Goal: Information Seeking & Learning: Learn about a topic

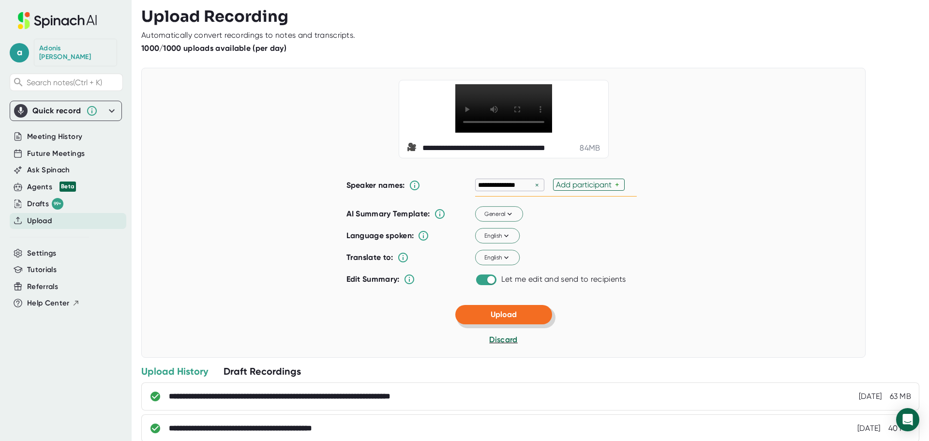
click at [511, 319] on span "Upload" at bounding box center [503, 314] width 26 height 9
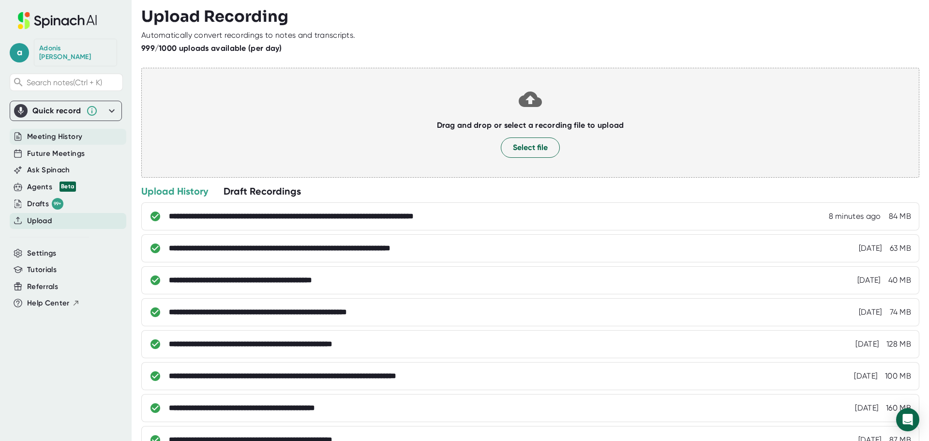
click at [71, 131] on span "Meeting History" at bounding box center [54, 136] width 55 height 11
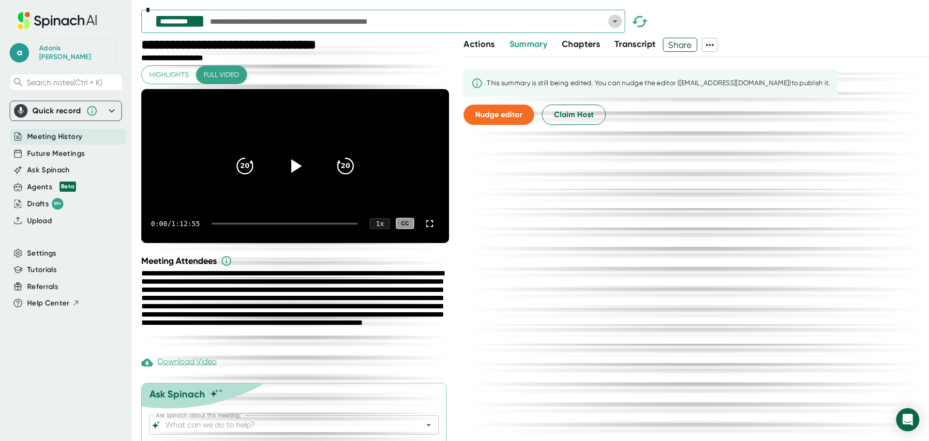
click at [616, 21] on icon "Open" at bounding box center [614, 21] width 5 height 2
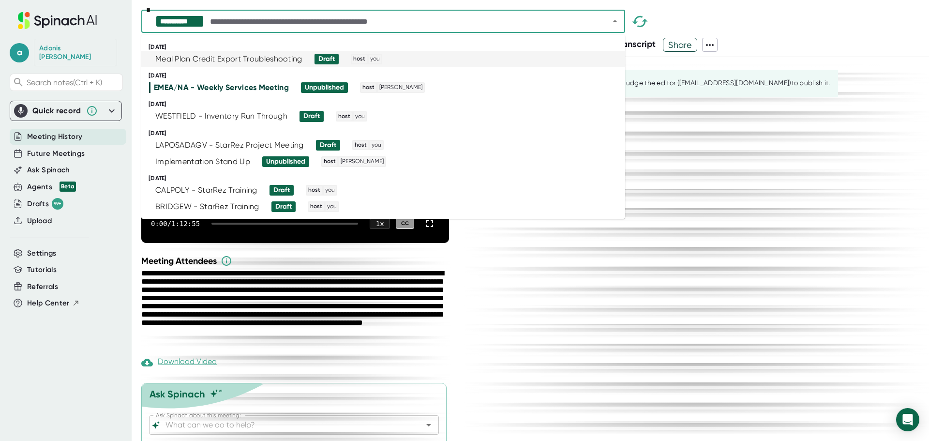
click at [256, 61] on div "Meal Plan Credit Export Troubleshooting" at bounding box center [228, 59] width 147 height 10
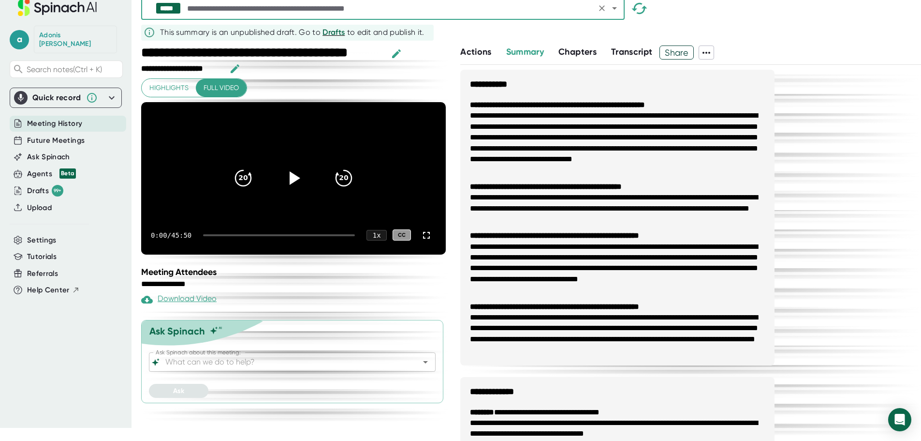
scroll to position [20, 0]
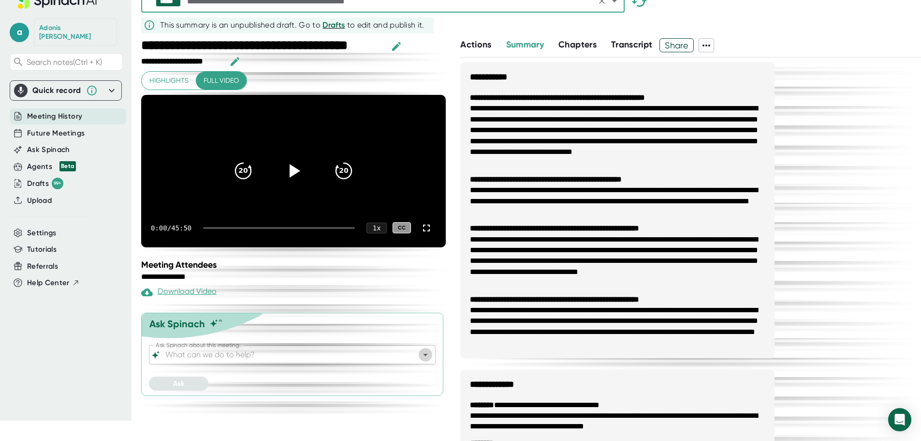
click at [428, 360] on icon "Open" at bounding box center [426, 355] width 12 height 12
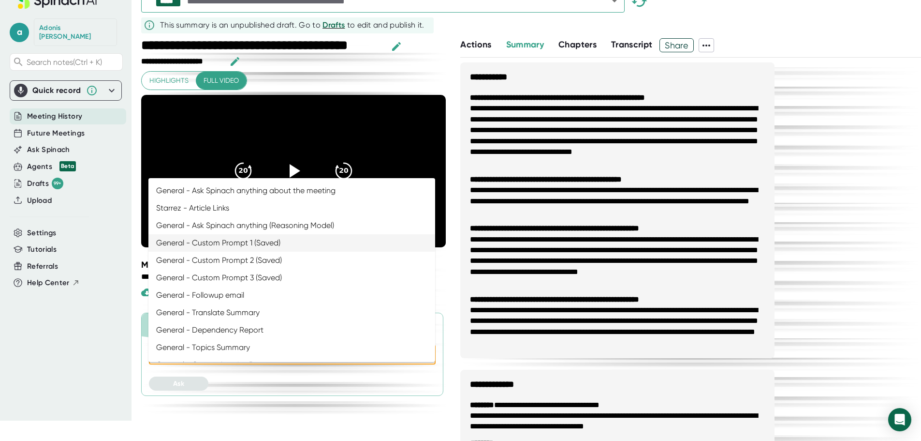
click at [260, 239] on li "General - Custom Prompt 1 (Saved)" at bounding box center [291, 242] width 287 height 17
type input "General - Custom Prompt 1 (Saved)"
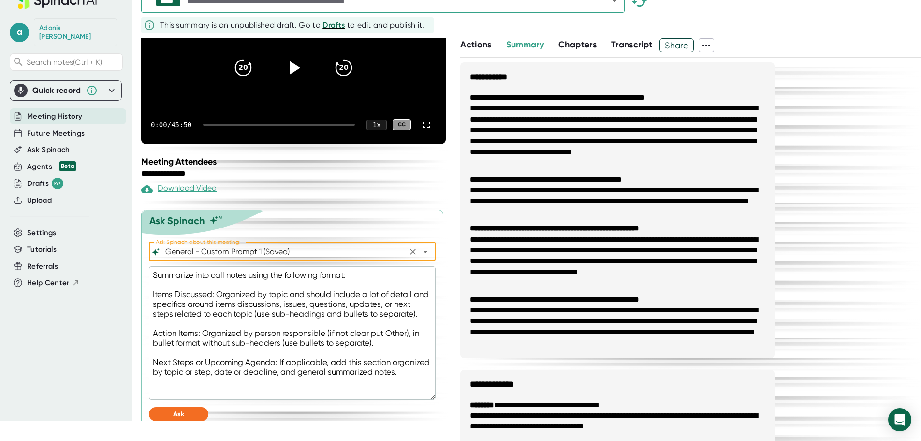
scroll to position [129, 0]
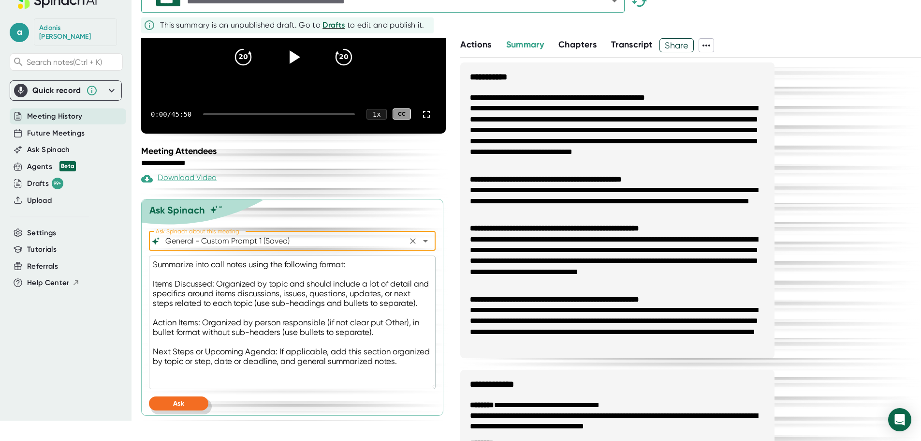
click at [192, 402] on button "Ask" at bounding box center [178, 403] width 59 height 14
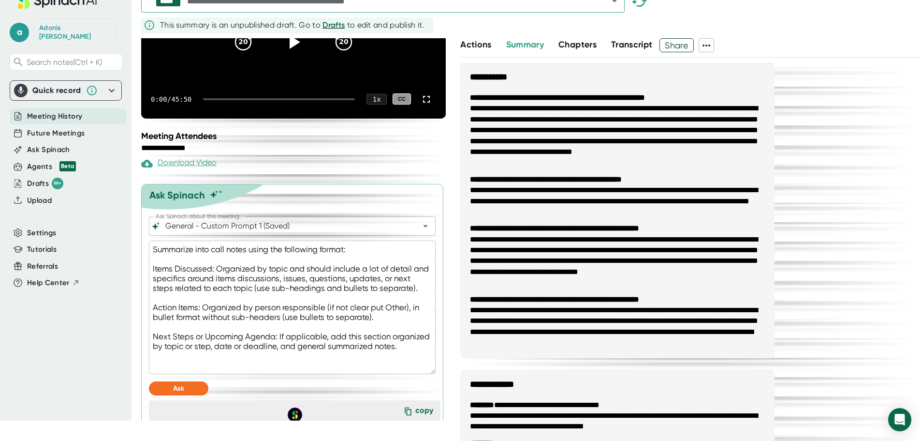
type textarea "x"
